Goal: Information Seeking & Learning: Learn about a topic

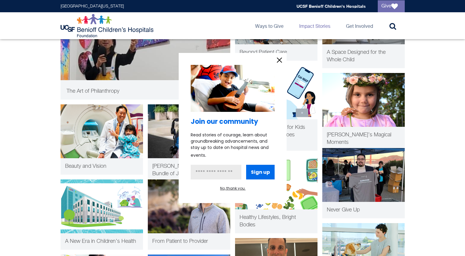
scroll to position [202, 0]
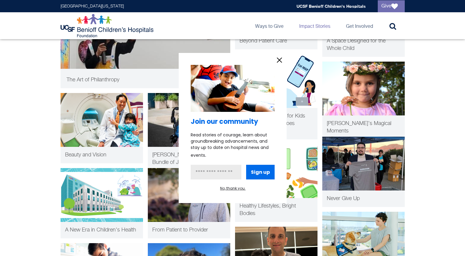
click at [281, 58] on icon "information" at bounding box center [279, 60] width 9 height 9
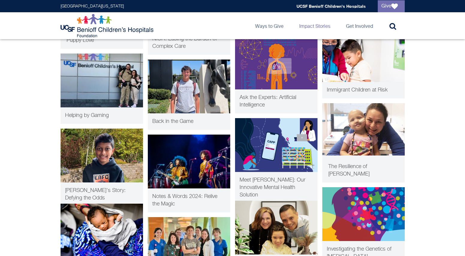
scroll to position [475, 0]
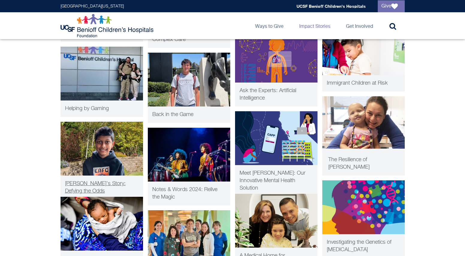
click at [117, 164] on img at bounding box center [102, 149] width 82 height 54
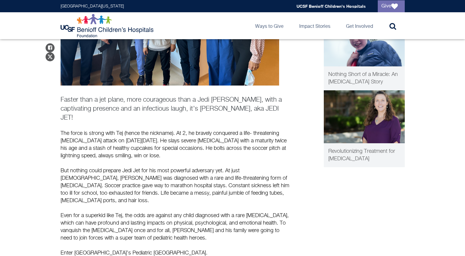
scroll to position [174, 0]
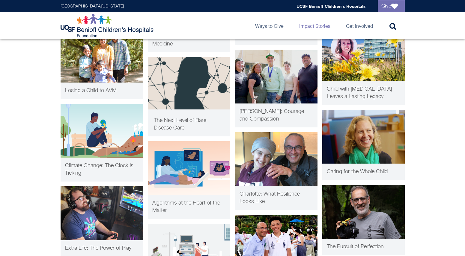
scroll to position [1036, 0]
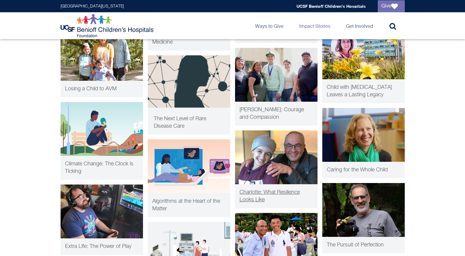
click at [272, 182] on img at bounding box center [276, 158] width 82 height 54
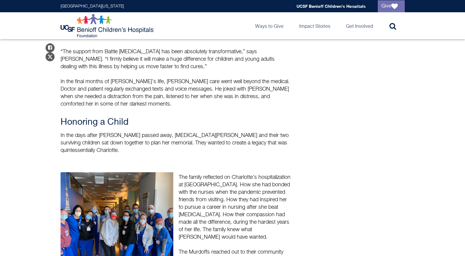
scroll to position [836, 0]
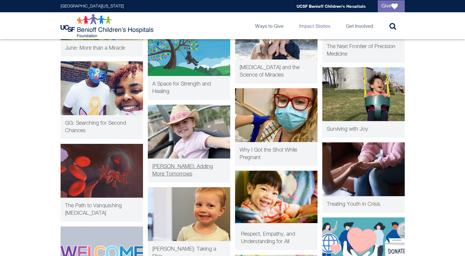
scroll to position [1561, 0]
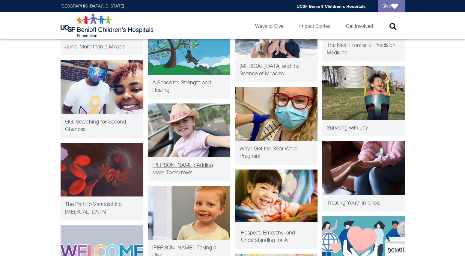
click at [193, 167] on span "Penelope: Adding More Tomorrows" at bounding box center [182, 169] width 61 height 13
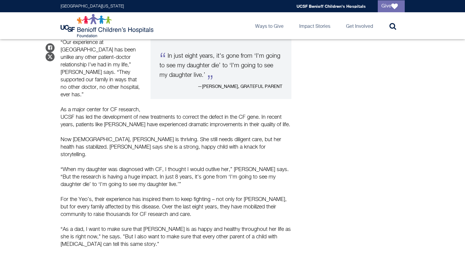
scroll to position [309, 0]
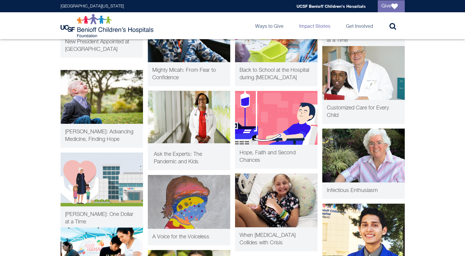
scroll to position [1889, 0]
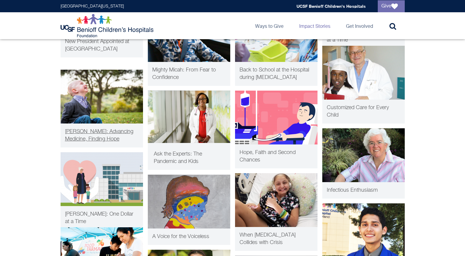
click at [115, 132] on span "[PERSON_NAME]: Advancing Medicine, Finding Hope" at bounding box center [99, 135] width 68 height 13
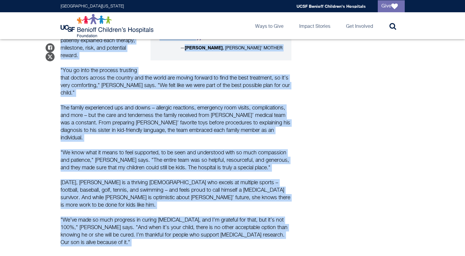
scroll to position [442, 0]
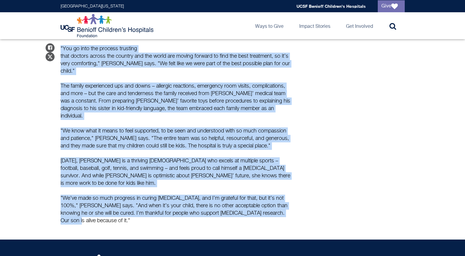
drag, startPoint x: 61, startPoint y: 64, endPoint x: 295, endPoint y: 146, distance: 247.7
click at [295, 146] on div "Share on Facebook Share on Twitter At age [DEMOGRAPHIC_DATA], [PERSON_NAME] was…" at bounding box center [233, 23] width 344 height 404
copy div "Lo ips 3, Dolorsit ame c adipisc elitsed, d eiusmodte in utlabo etd magnaali en…"
